Goal: Find specific page/section: Find specific page/section

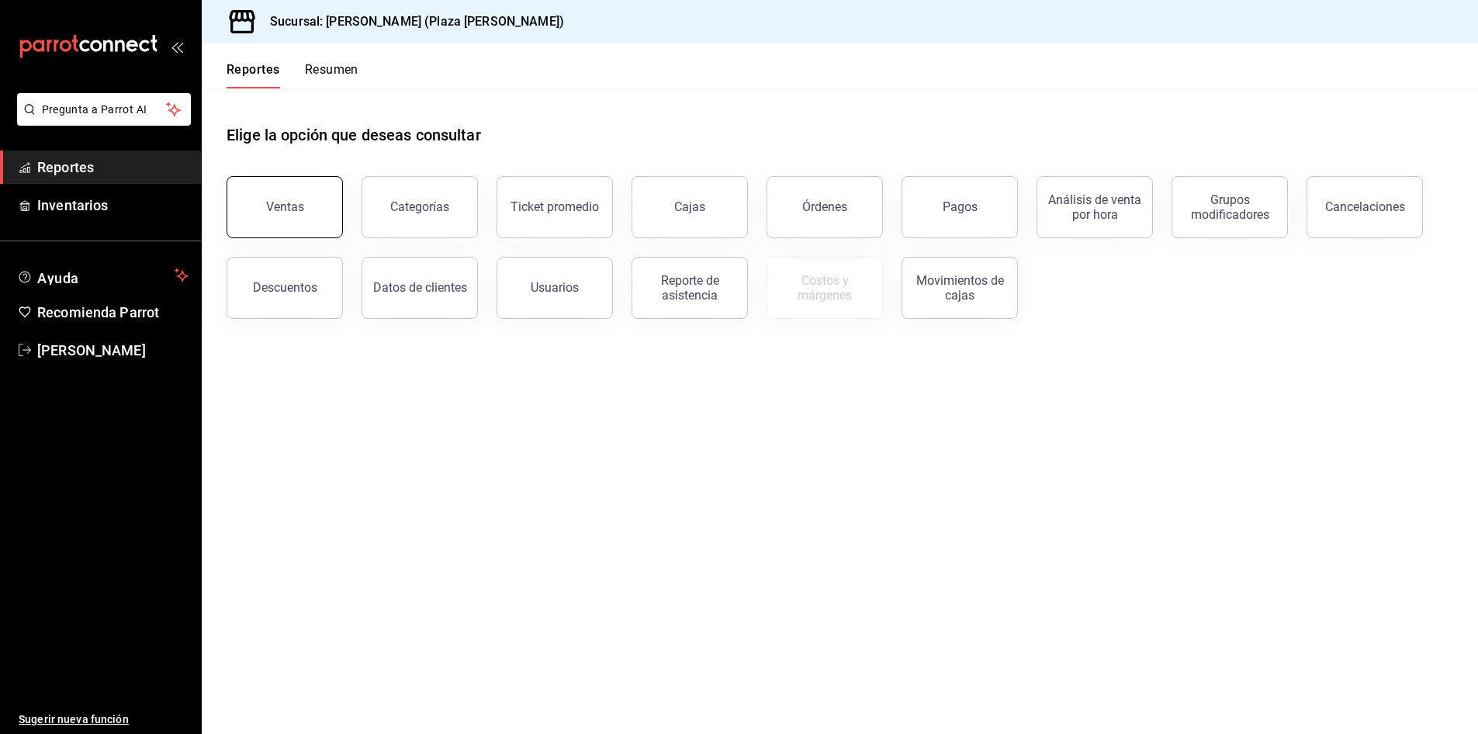
click at [278, 195] on button "Ventas" at bounding box center [285, 207] width 116 height 62
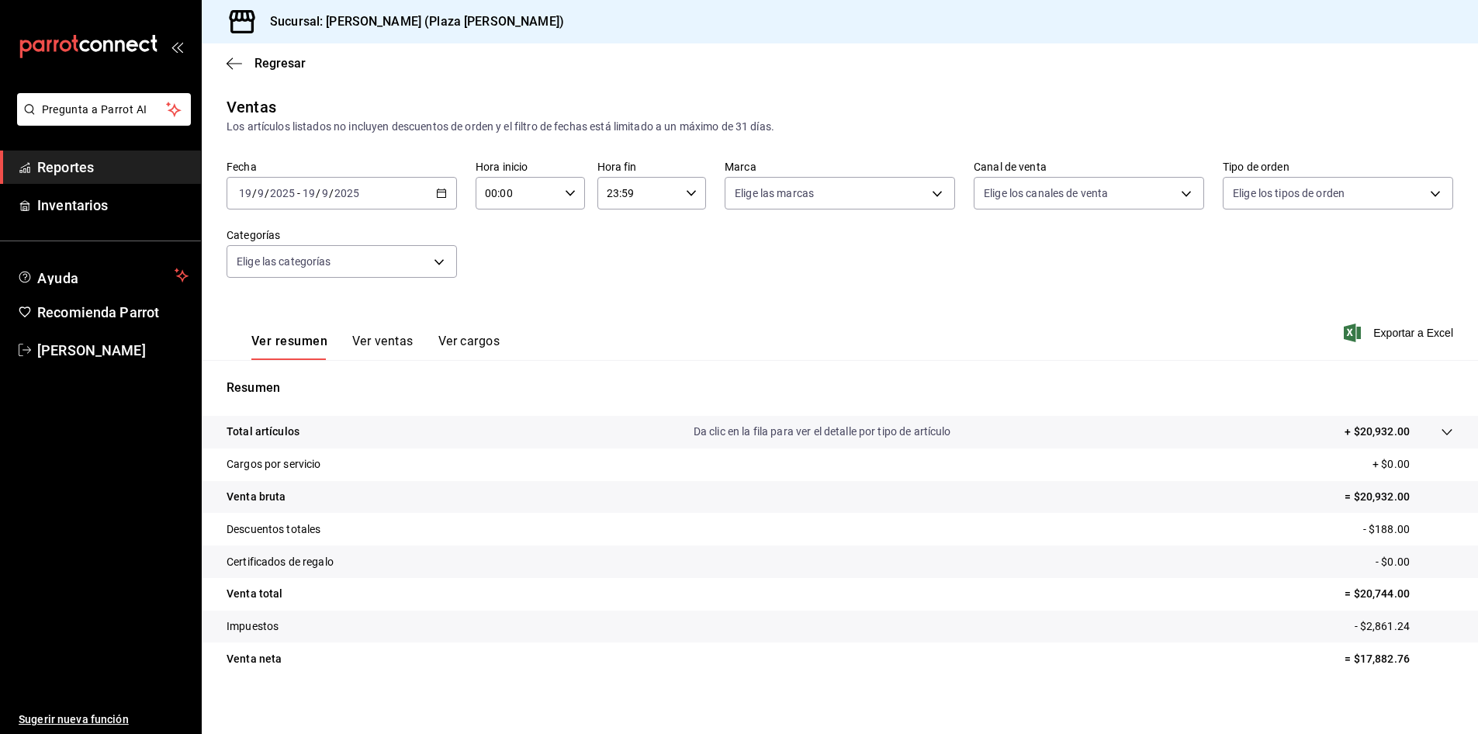
click at [104, 168] on span "Reportes" at bounding box center [112, 167] width 151 height 21
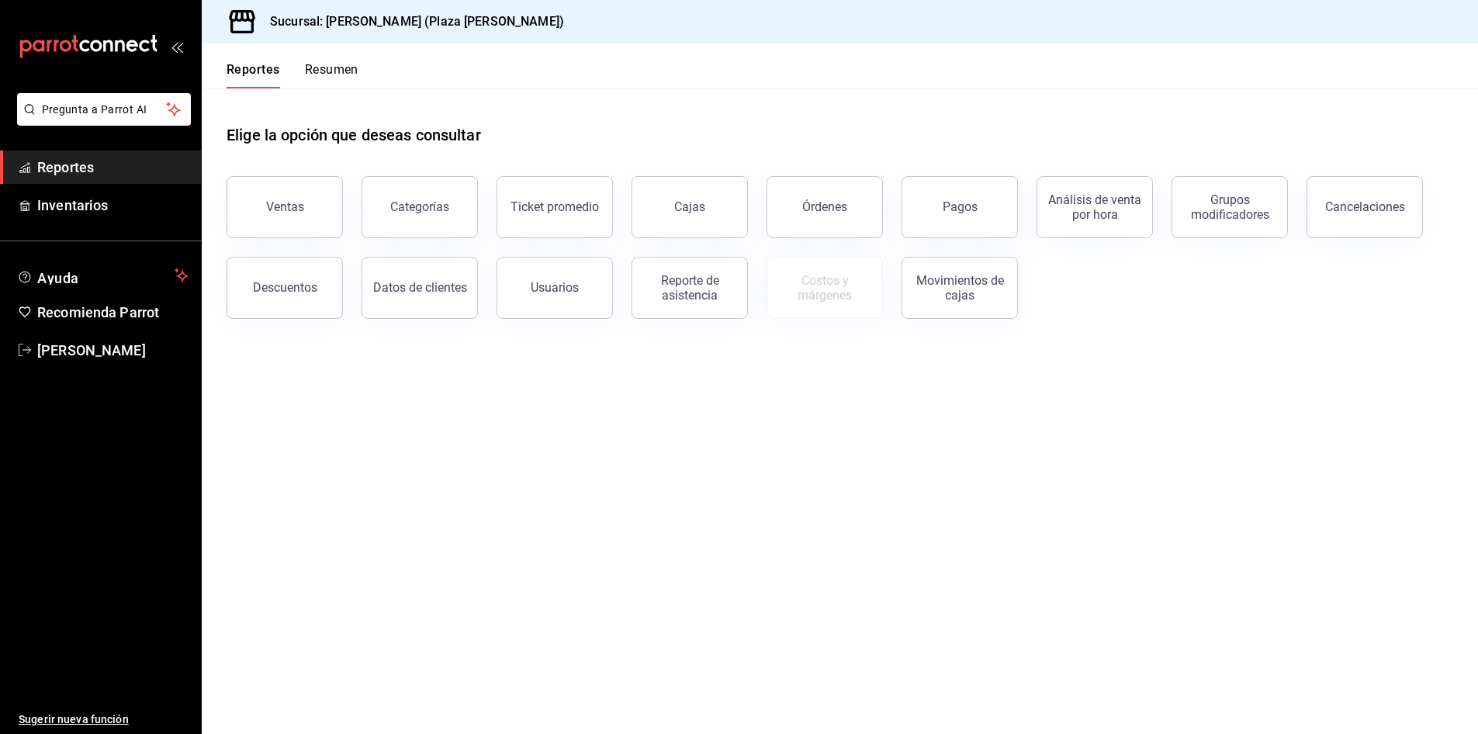
click at [305, 74] on button "Resumen" at bounding box center [332, 75] width 54 height 26
